Goal: Task Accomplishment & Management: Use online tool/utility

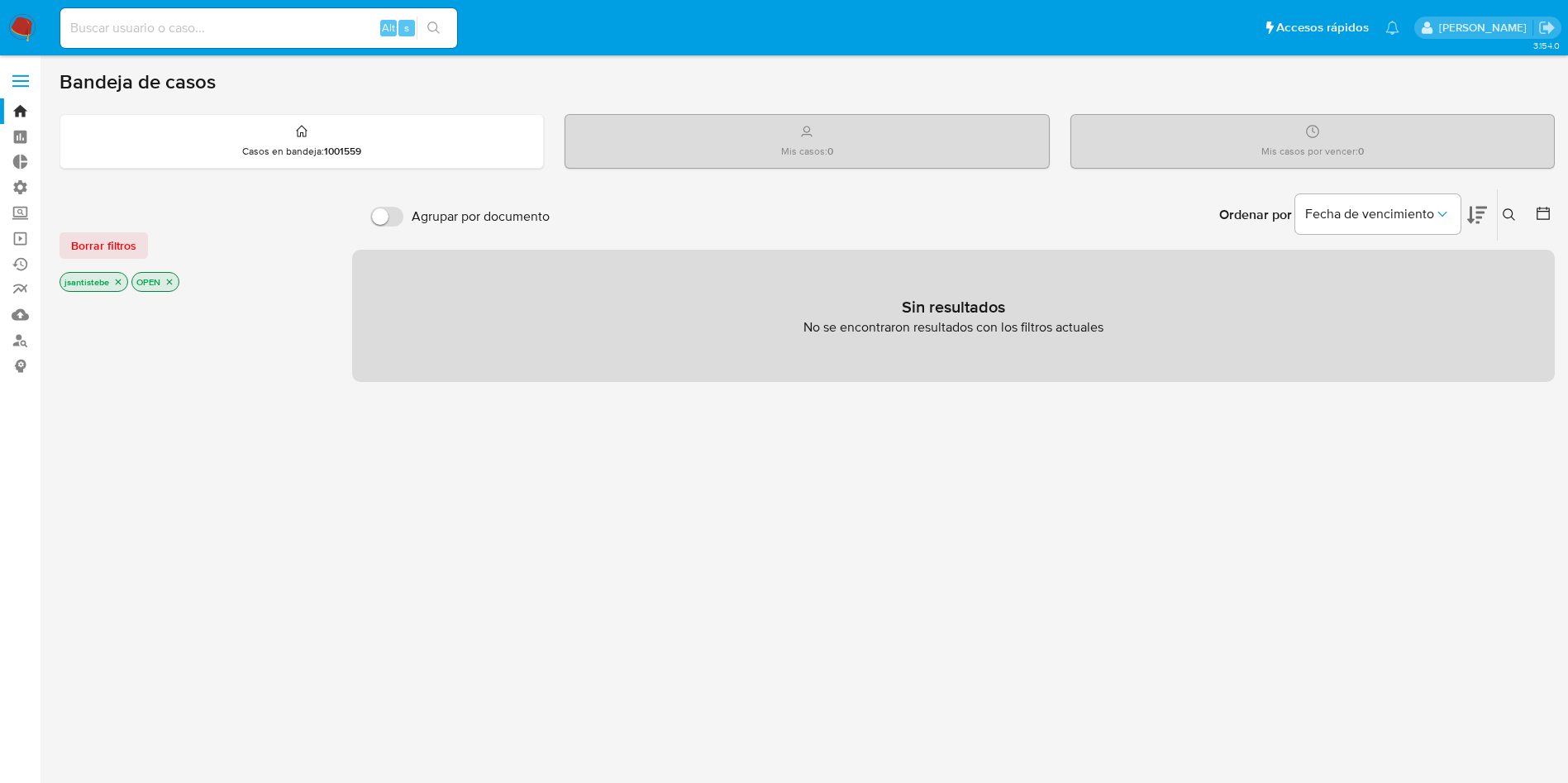
click at [21, 72] on label at bounding box center [20, 81] width 41 height 35
click at [0, 0] on input "checkbox" at bounding box center [0, 0] width 0 height 0
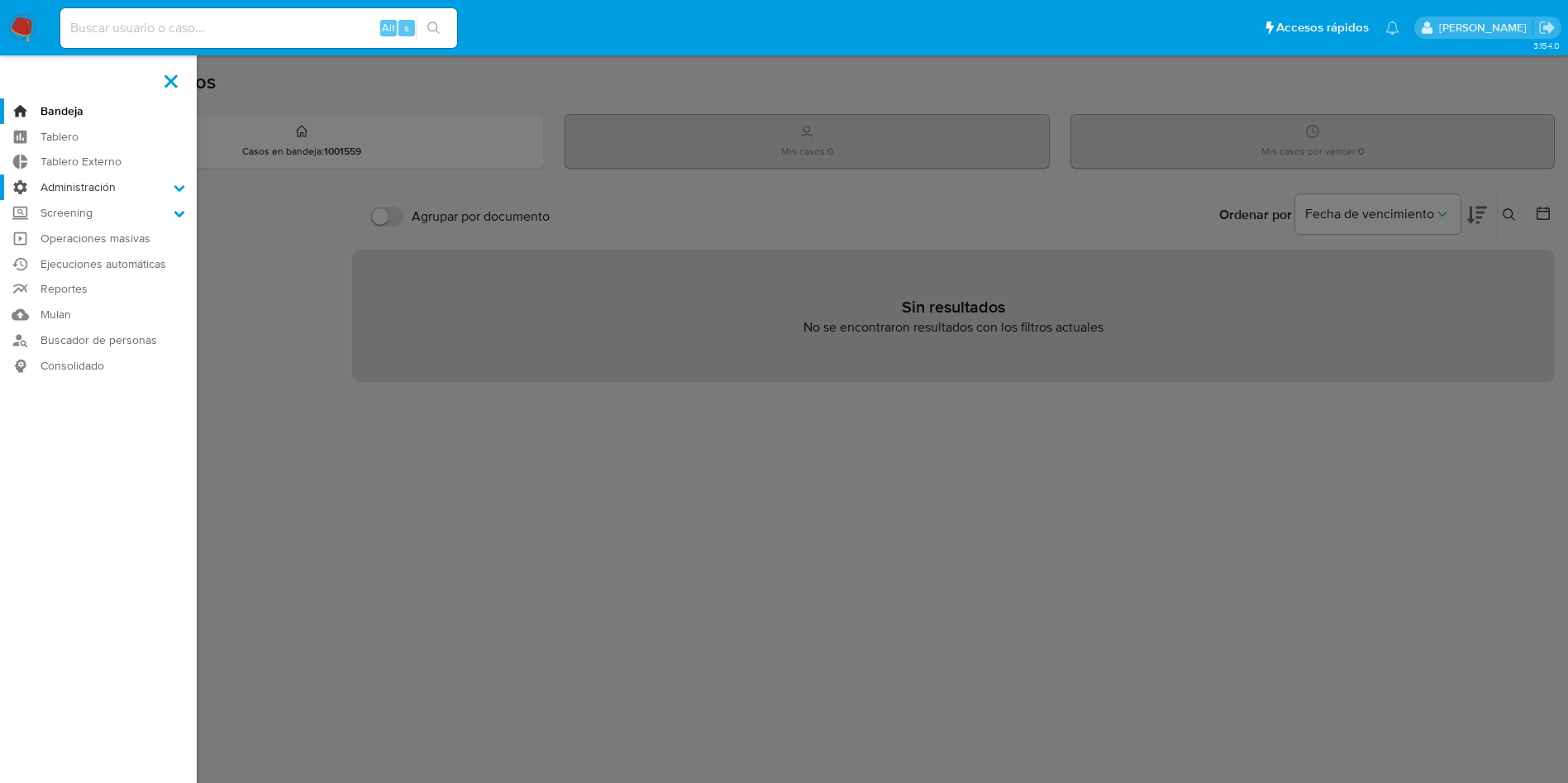
click at [90, 176] on label "Administración" at bounding box center [98, 187] width 197 height 26
click at [0, 0] on input "Administración" at bounding box center [0, 0] width 0 height 0
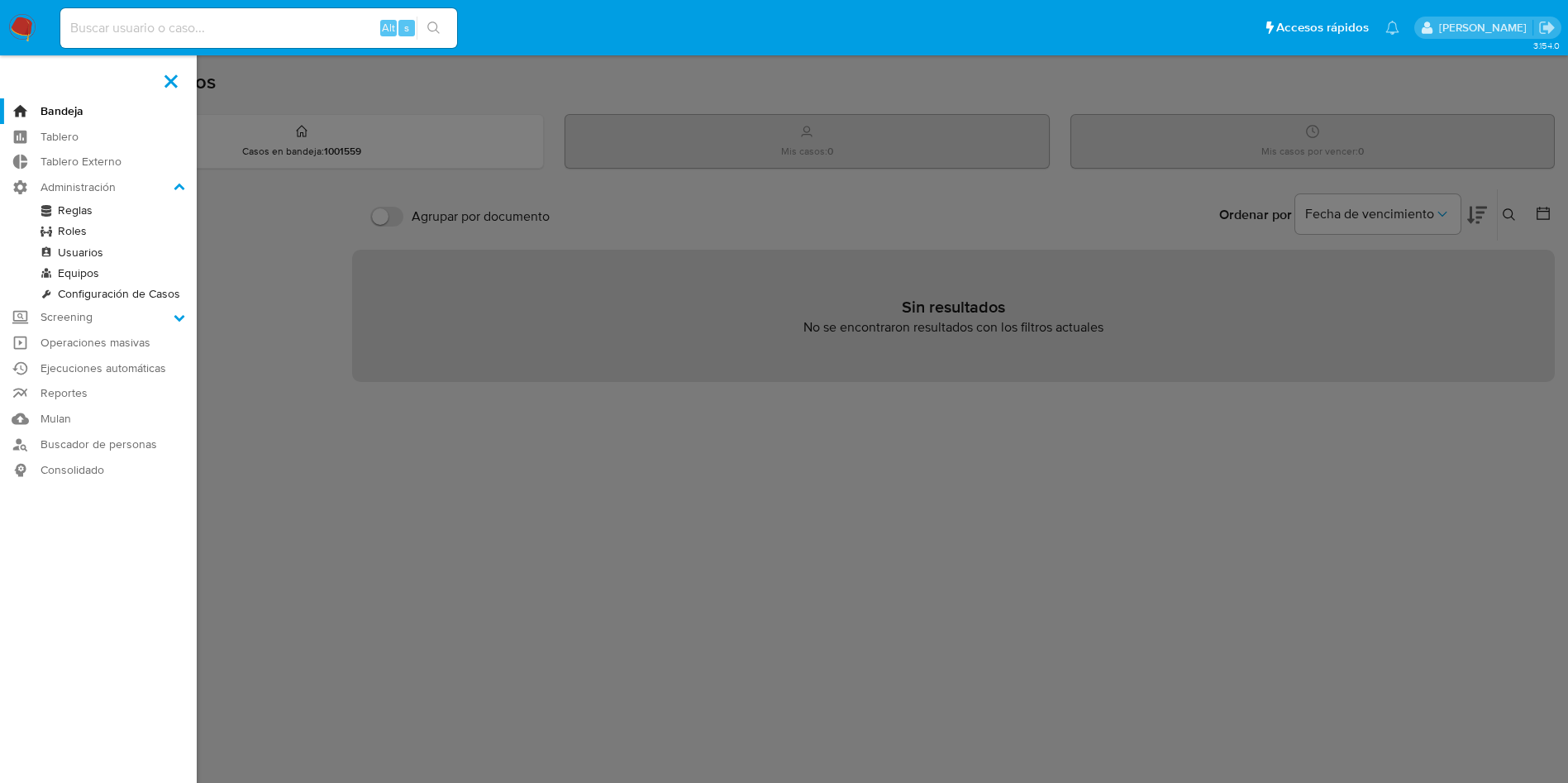
click at [72, 210] on link "Reglas" at bounding box center [98, 210] width 197 height 20
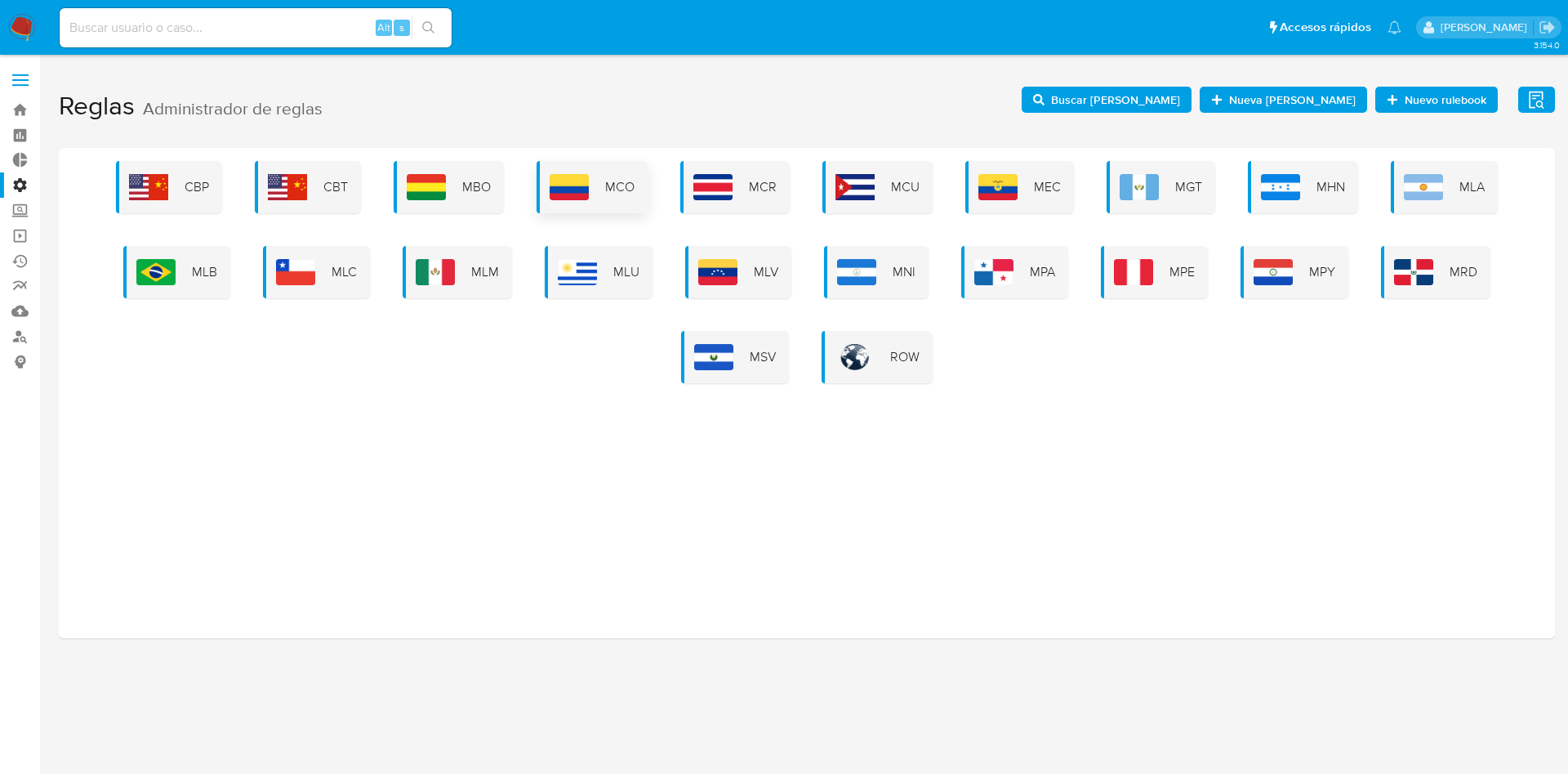
click at [621, 198] on div "MCO" at bounding box center [592, 187] width 111 height 52
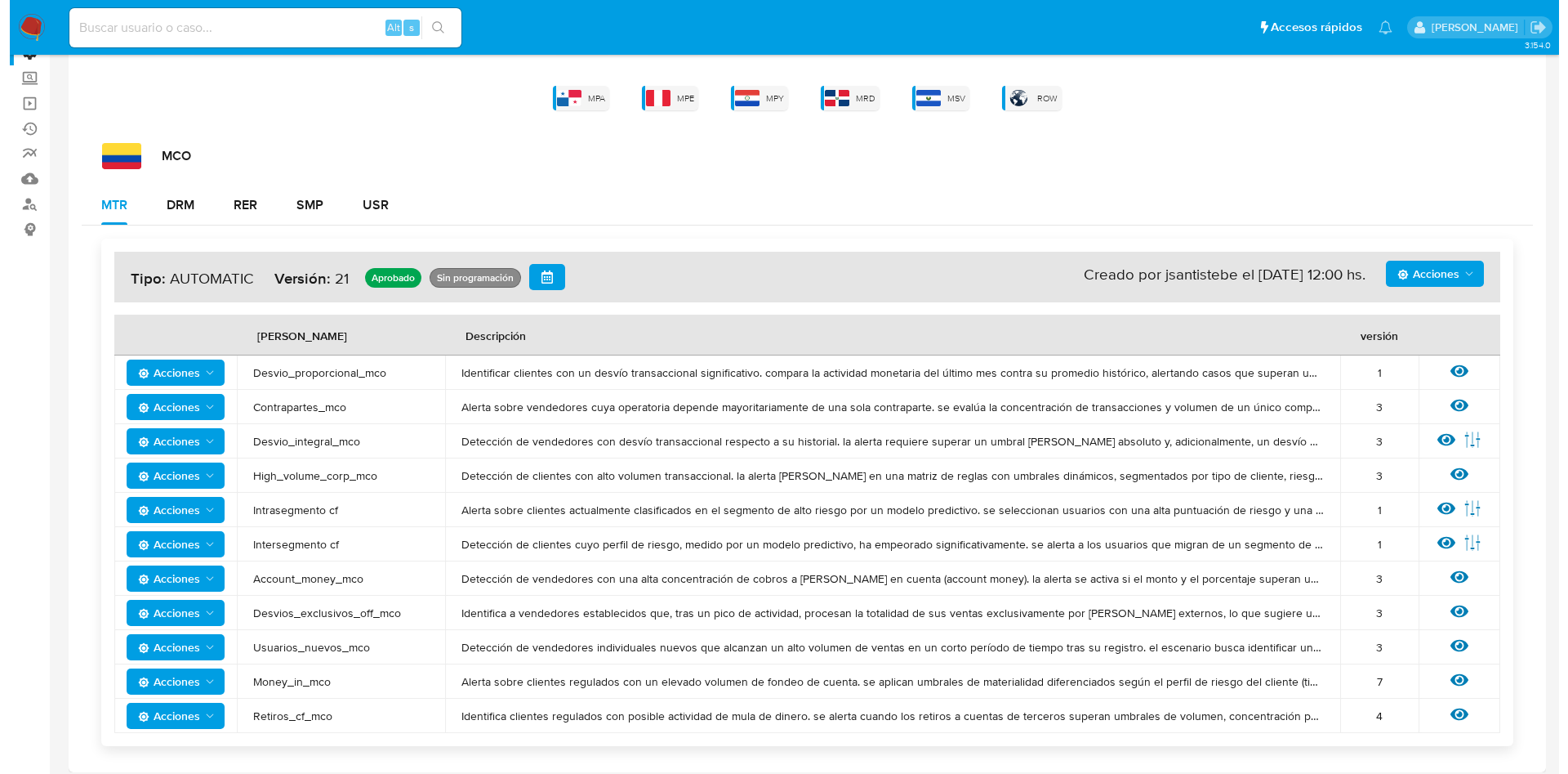
scroll to position [141, 0]
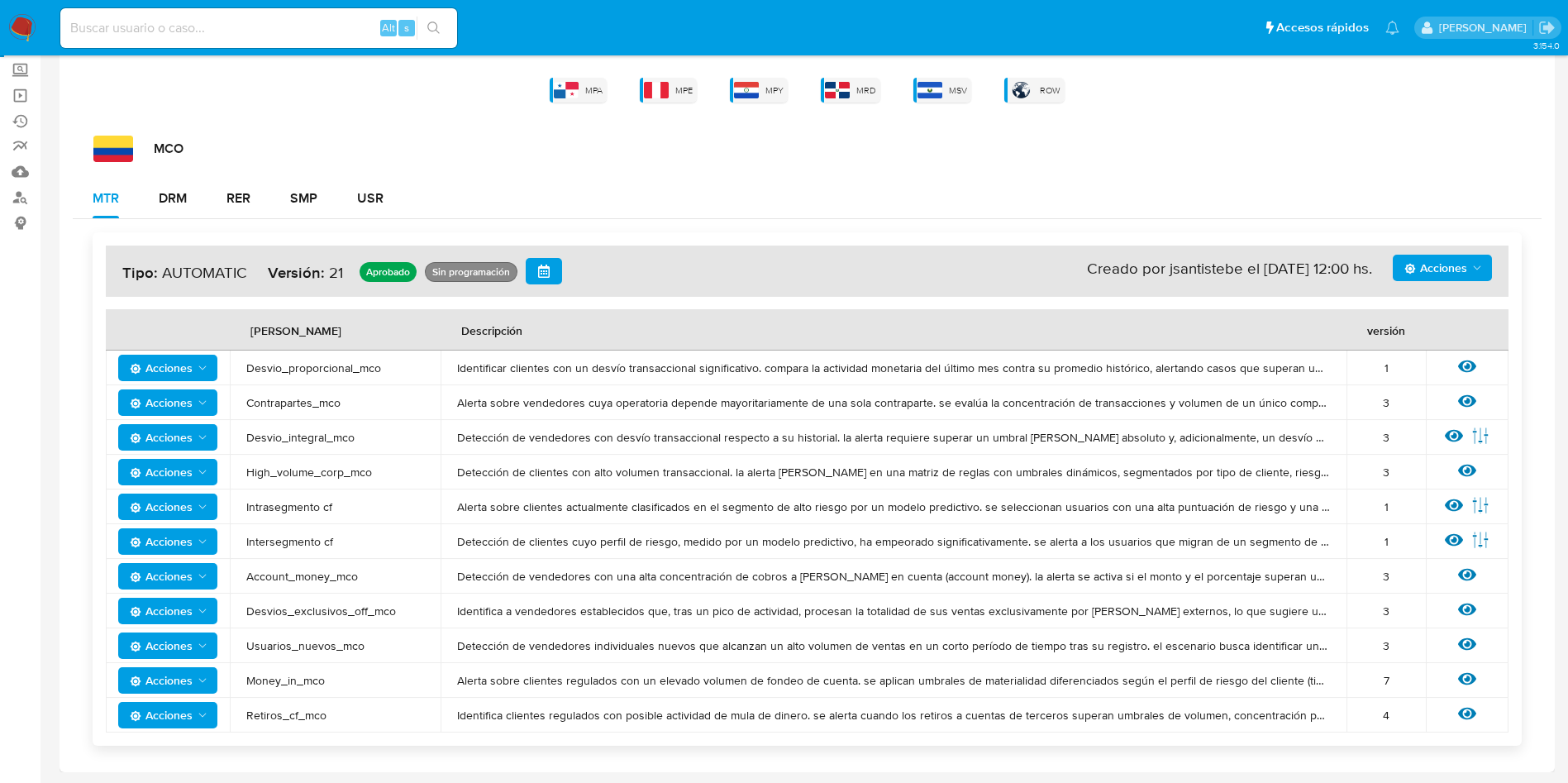
click at [1470, 716] on icon at bounding box center [1467, 714] width 18 height 18
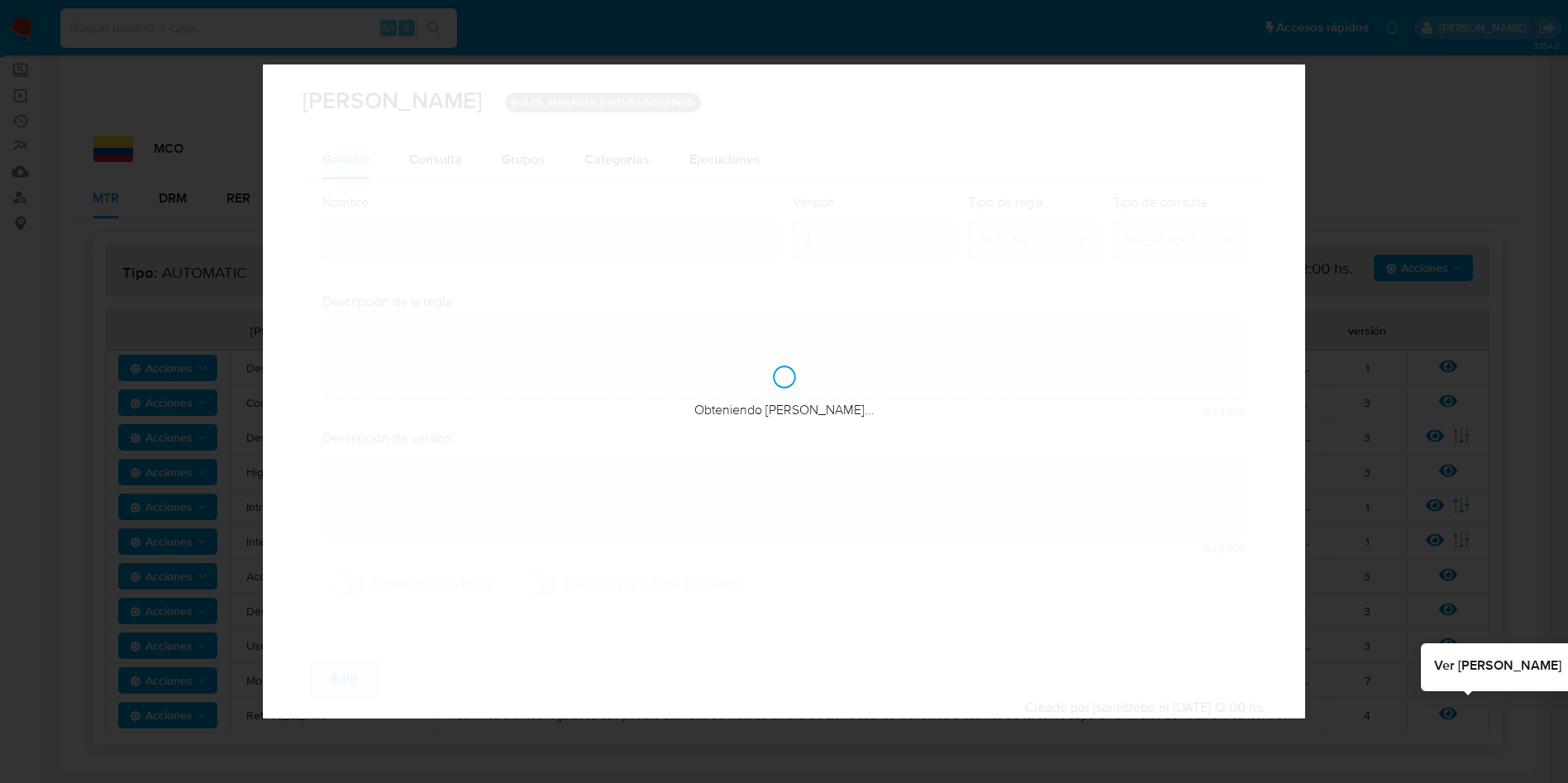
type input "Retiros_cf_mco"
type textarea "Identifica clientes regulados con posible actividad de mula de dinero. se alert…"
type textarea "Acumulación de cuentas bancarias o retiros a terceros. cuenta propia vs tercero…"
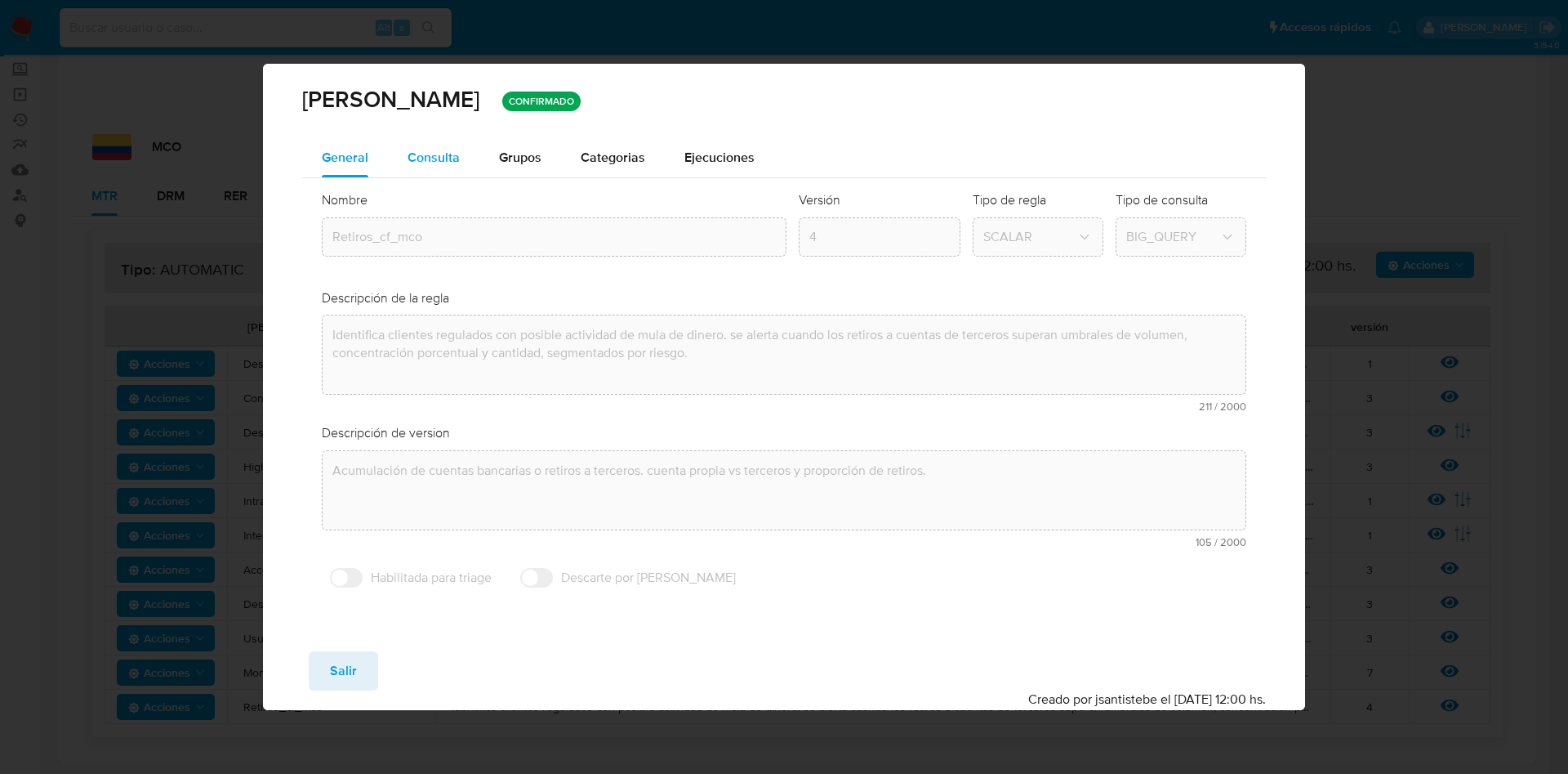
click at [446, 152] on span "Consulta" at bounding box center [433, 157] width 52 height 19
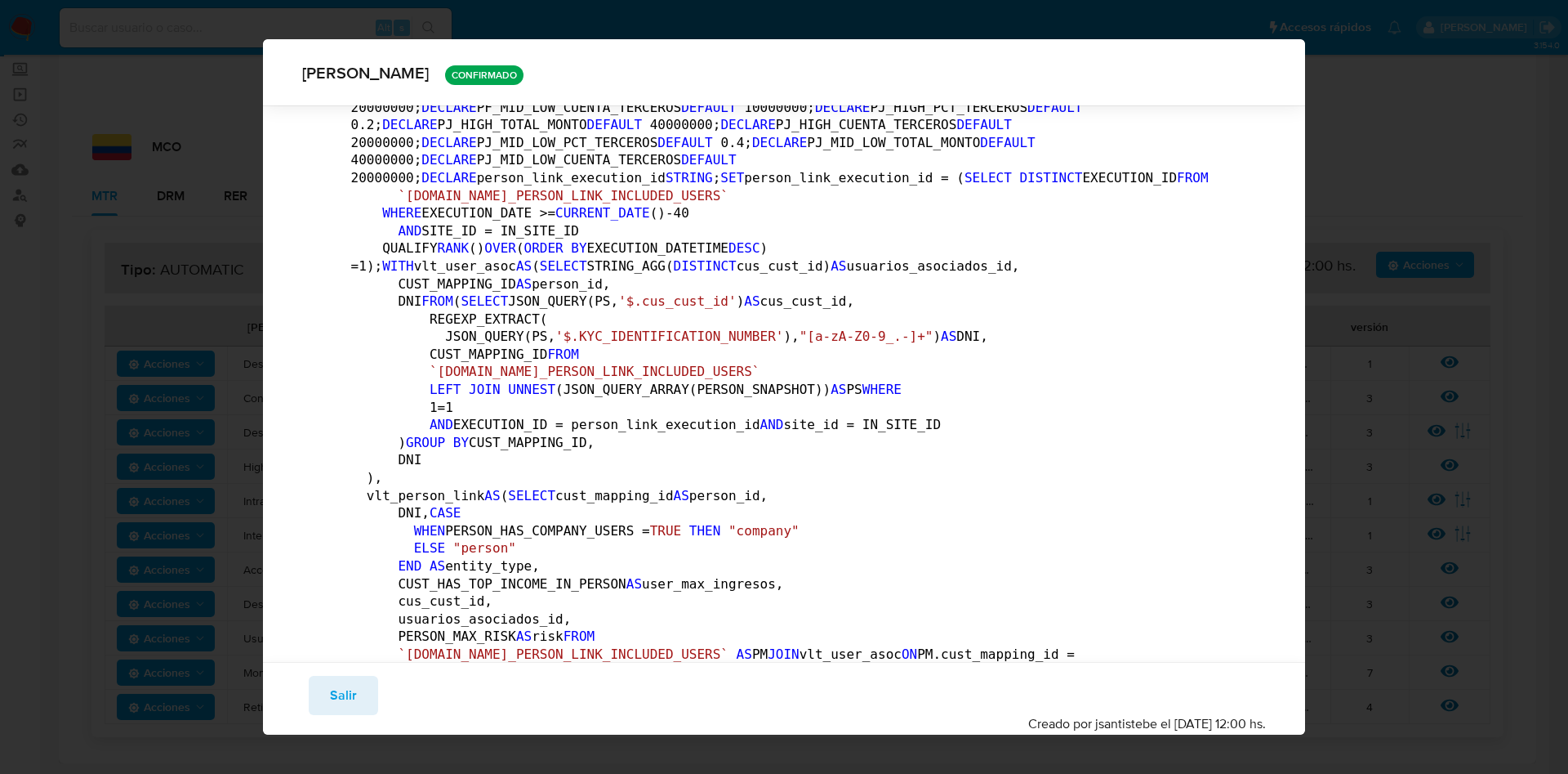
scroll to position [237, 0]
